Goal: Information Seeking & Learning: Learn about a topic

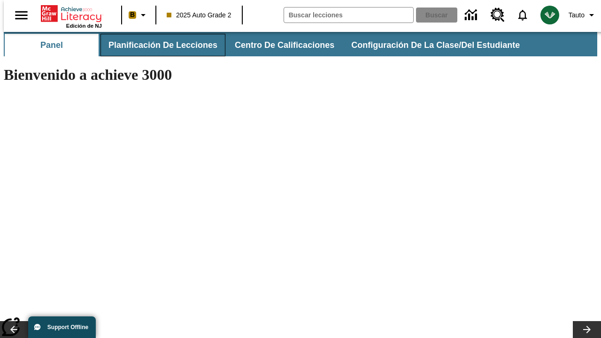
click at [157, 45] on span "Planificación de lecciones" at bounding box center [162, 45] width 109 height 11
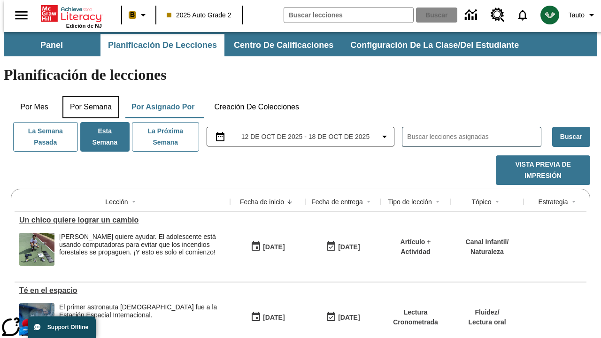
click at [88, 96] on button "Por semana" at bounding box center [90, 107] width 57 height 23
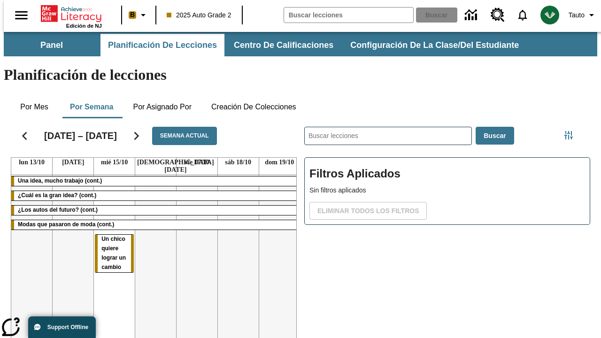
click at [276, 233] on tr "Una idea, mucho trabajo (cont.) ¿Cuál es la gran idea? (cont.) ¿Los autos del f…" at bounding box center [155, 276] width 289 height 202
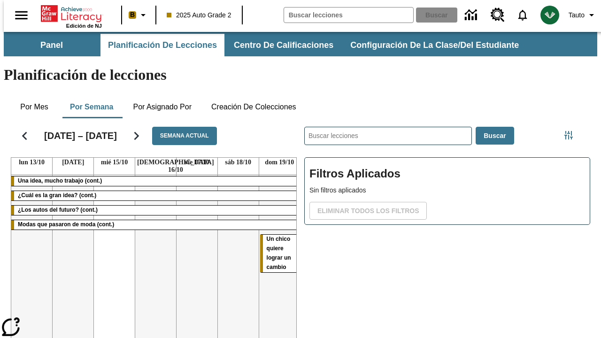
click at [274, 236] on span "Un chico quiere lograr un cambio" at bounding box center [279, 253] width 24 height 35
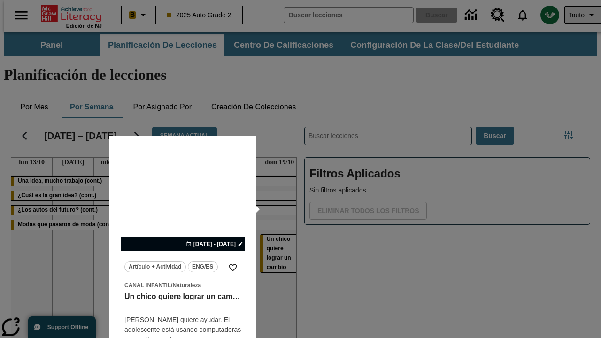
click at [578, 15] on span "Tauto" at bounding box center [577, 15] width 16 height 10
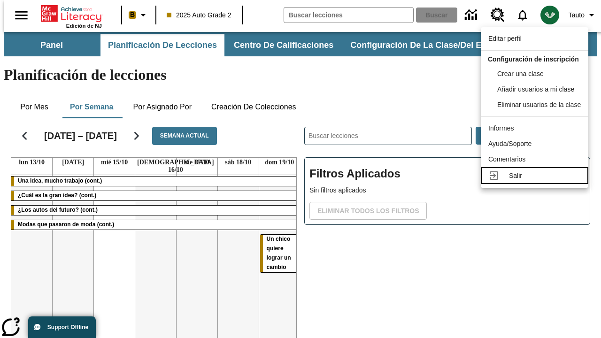
click at [537, 181] on div "Salir" at bounding box center [545, 176] width 72 height 10
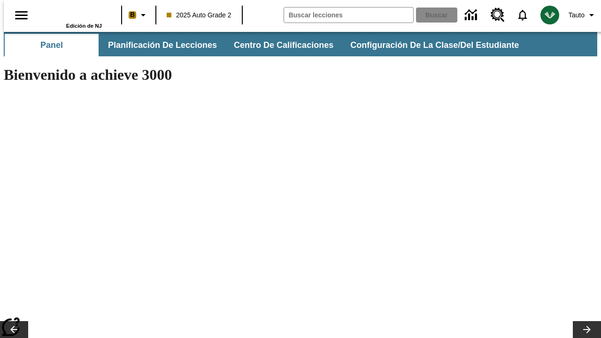
type input "-1"
click at [157, 45] on span "Planificación de lecciones" at bounding box center [162, 45] width 109 height 11
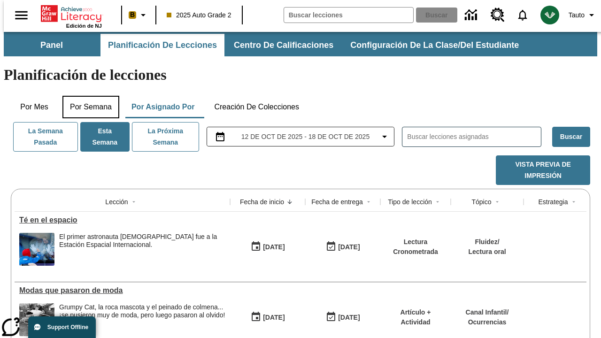
click at [88, 96] on button "Por semana" at bounding box center [90, 107] width 57 height 23
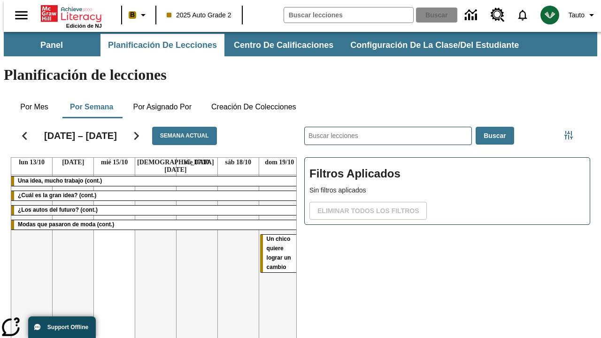
click at [110, 233] on tr "Una idea, mucho trabajo (cont.) ¿Cuál es la gran idea? (cont.) ¿Los autos del f…" at bounding box center [155, 276] width 289 height 202
